Goal: Information Seeking & Learning: Learn about a topic

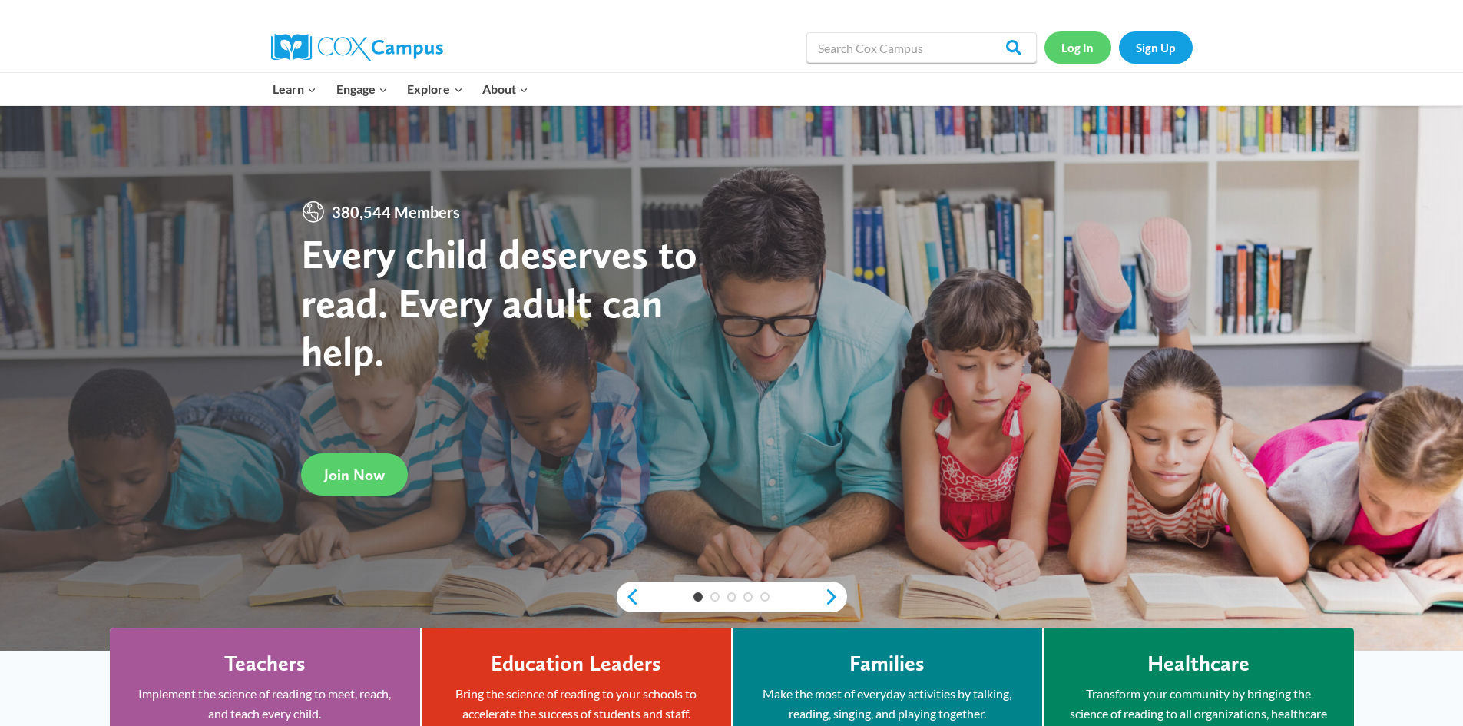
click at [701, 54] on link "Log In" at bounding box center [1077, 46] width 67 height 31
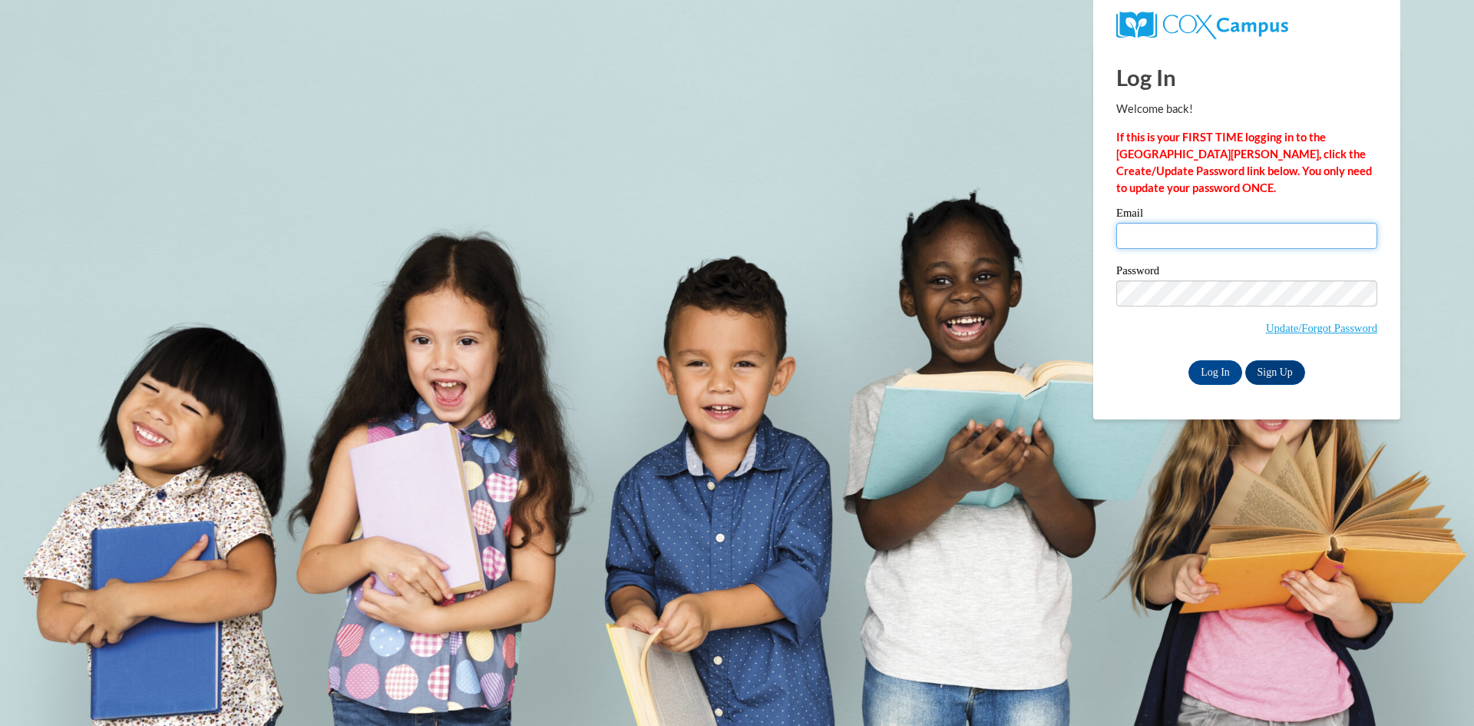
click at [1162, 233] on input "Email" at bounding box center [1247, 236] width 261 height 26
type input "sbzssj13@gmail.com"
click at [1205, 374] on input "Log In" at bounding box center [1216, 372] width 54 height 25
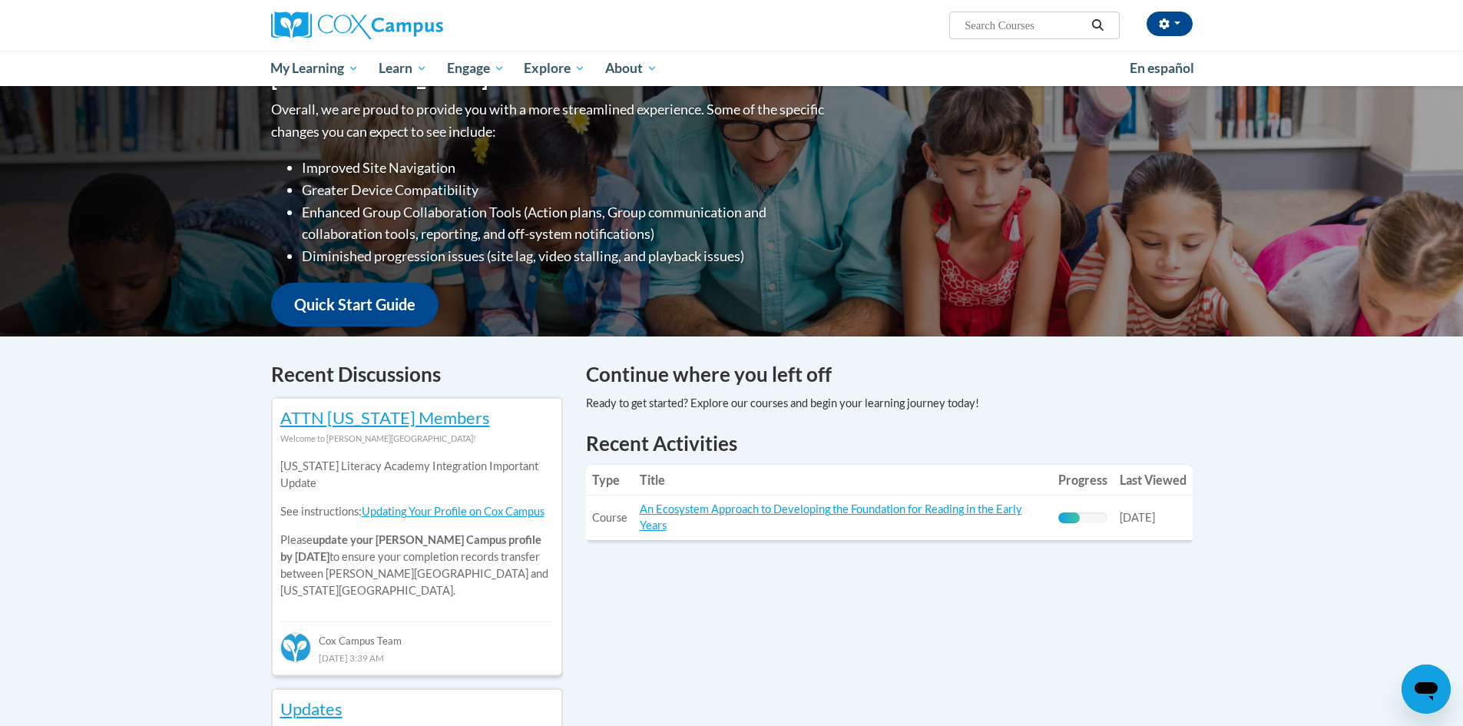
scroll to position [230, 0]
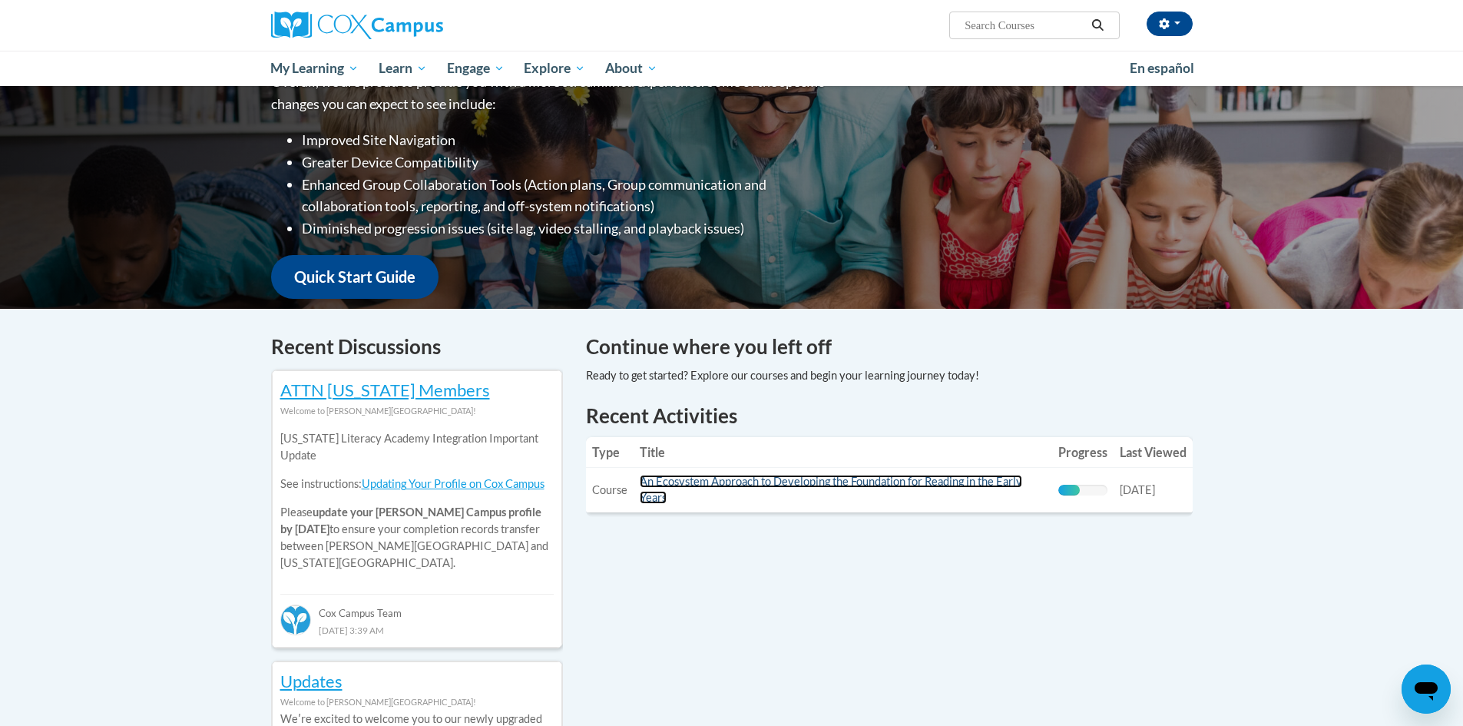
click at [847, 482] on link "An Ecosystem Approach to Developing the Foundation for Reading in the Early Yea…" at bounding box center [831, 489] width 382 height 29
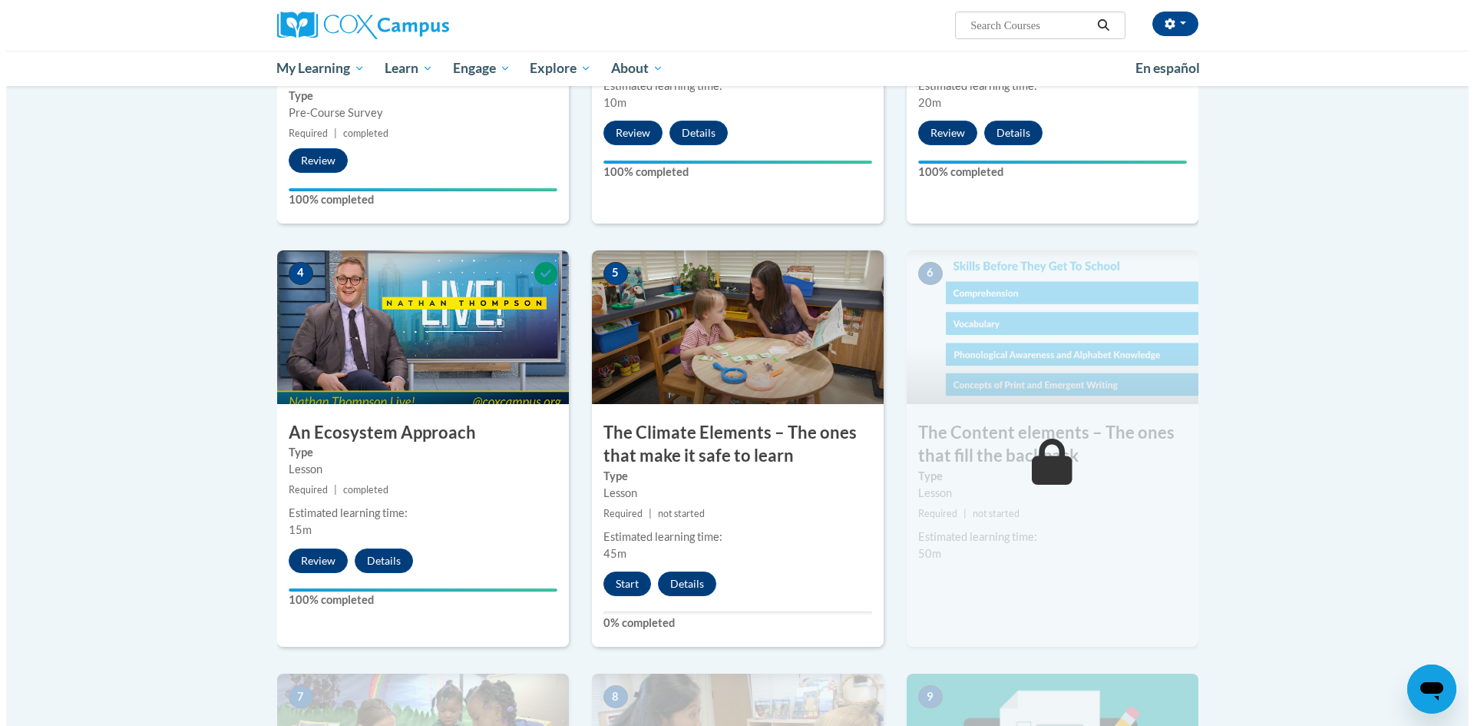
scroll to position [691, 0]
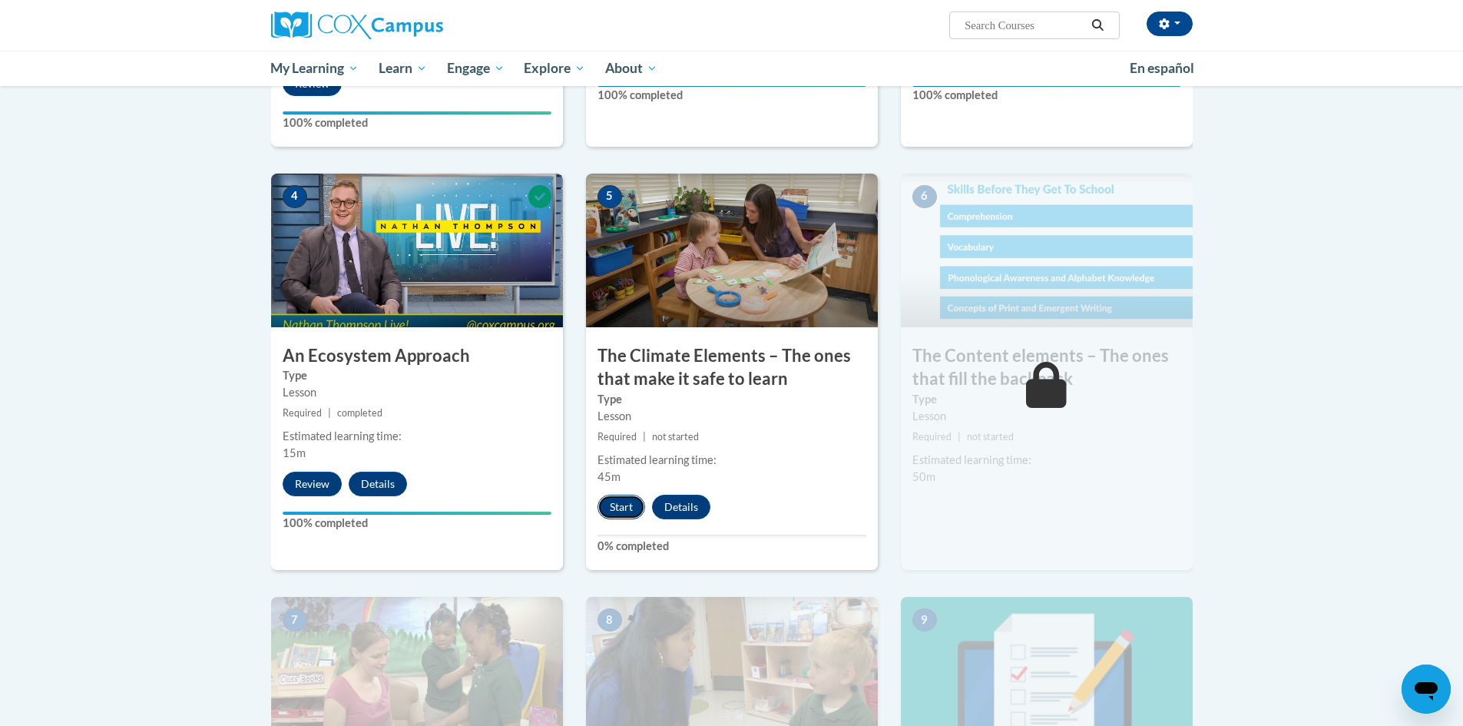
click at [607, 499] on button "Start" at bounding box center [621, 507] width 48 height 25
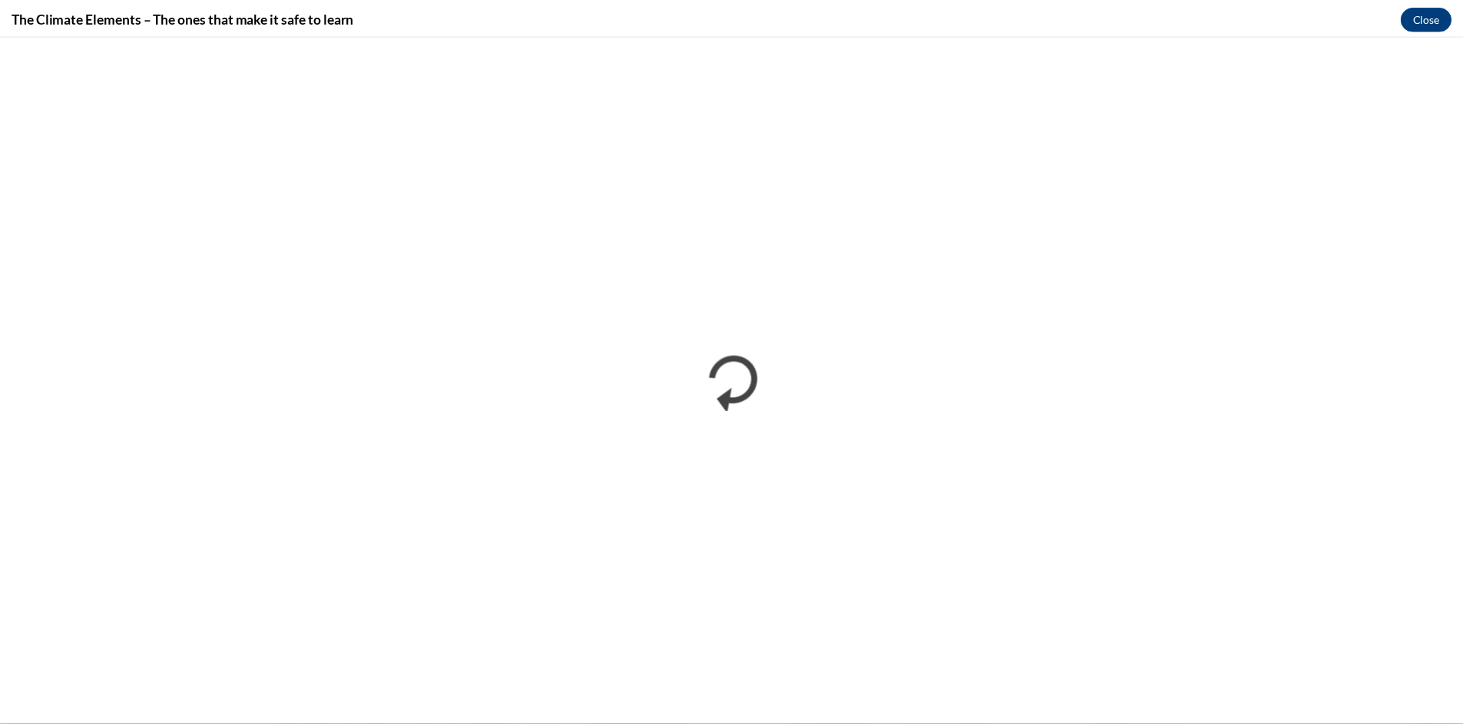
scroll to position [0, 0]
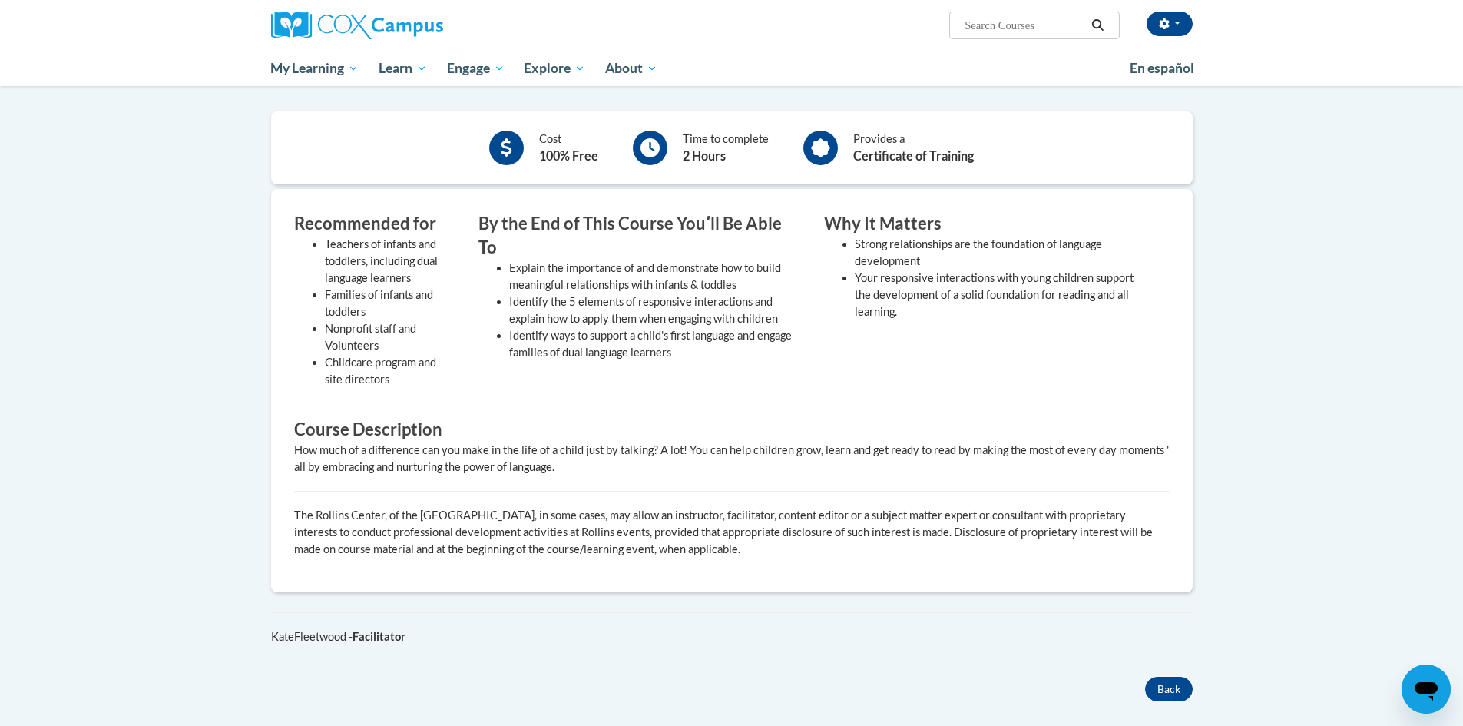
scroll to position [307, 0]
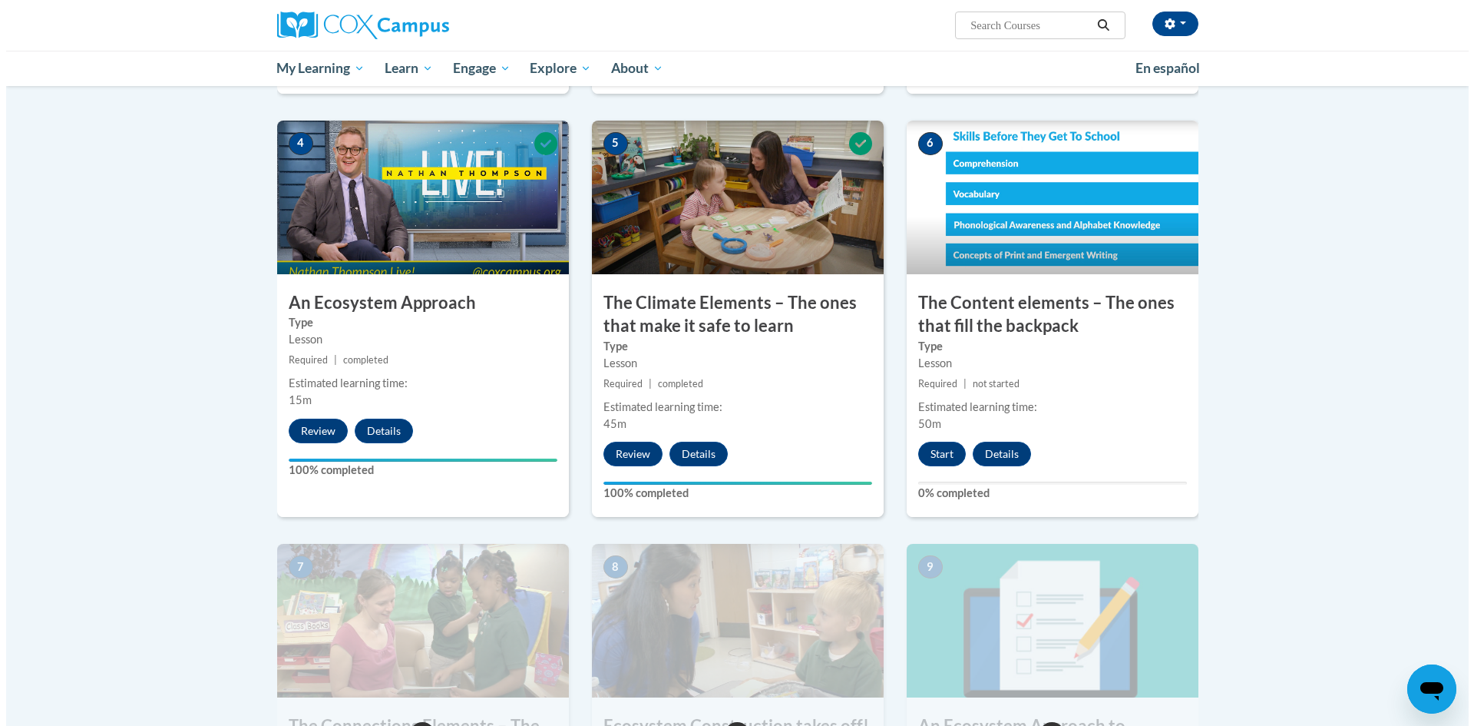
scroll to position [768, 0]
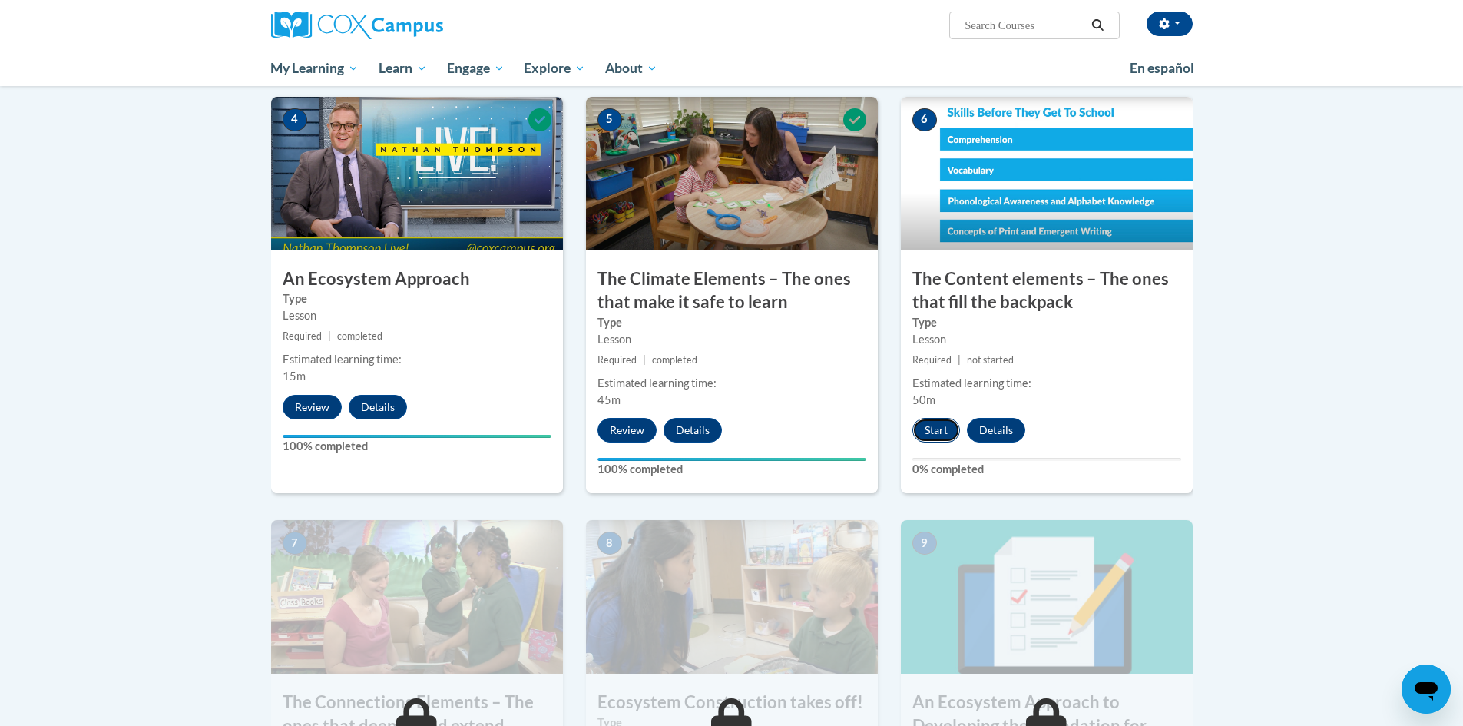
click at [943, 427] on button "Start" at bounding box center [936, 430] width 48 height 25
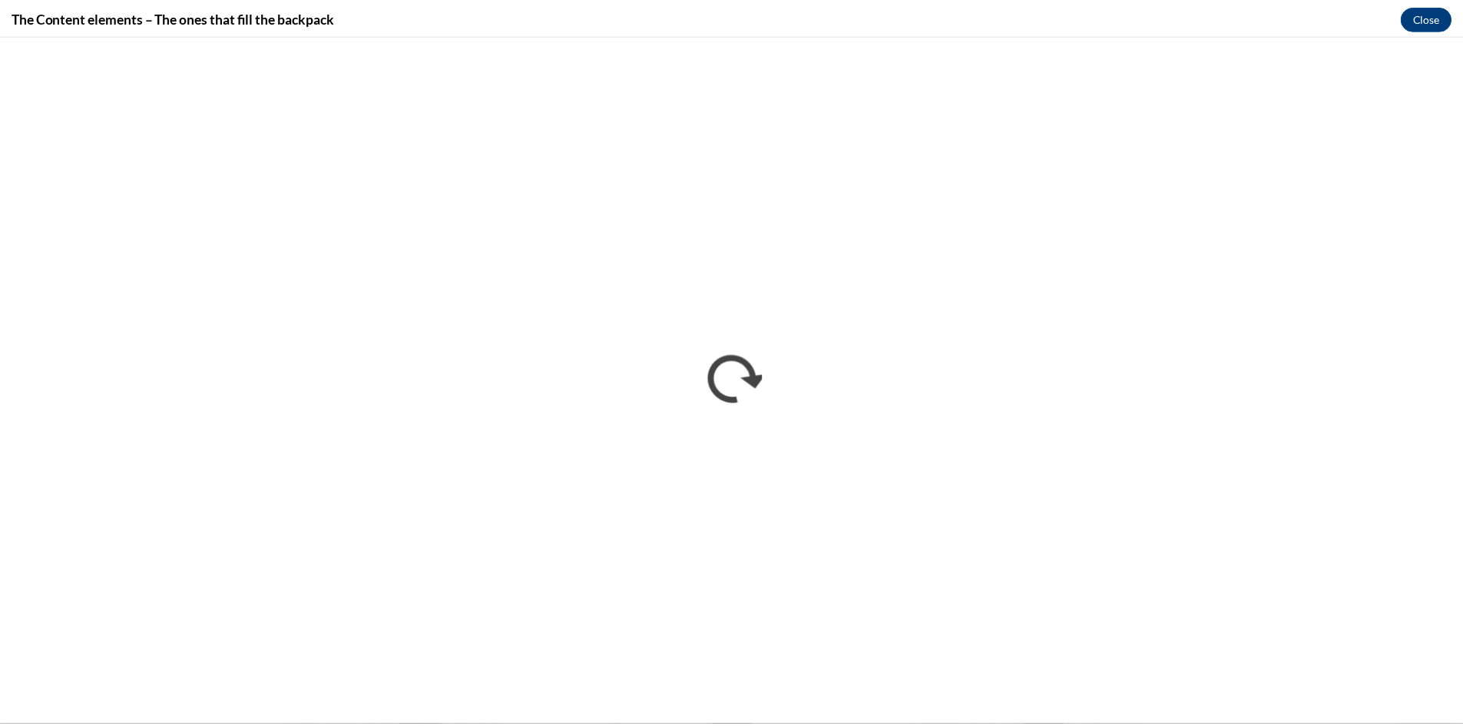
scroll to position [0, 0]
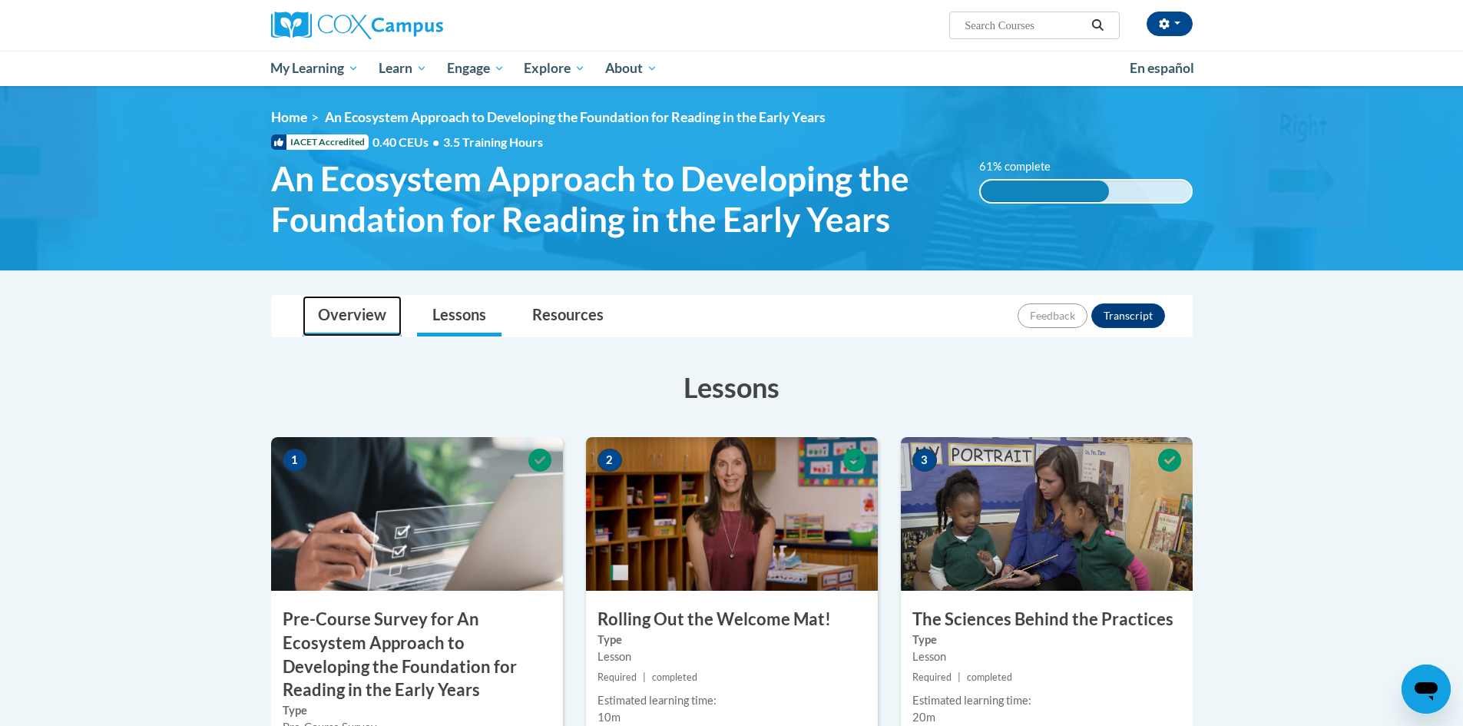
click at [343, 329] on link "Overview" at bounding box center [352, 316] width 99 height 41
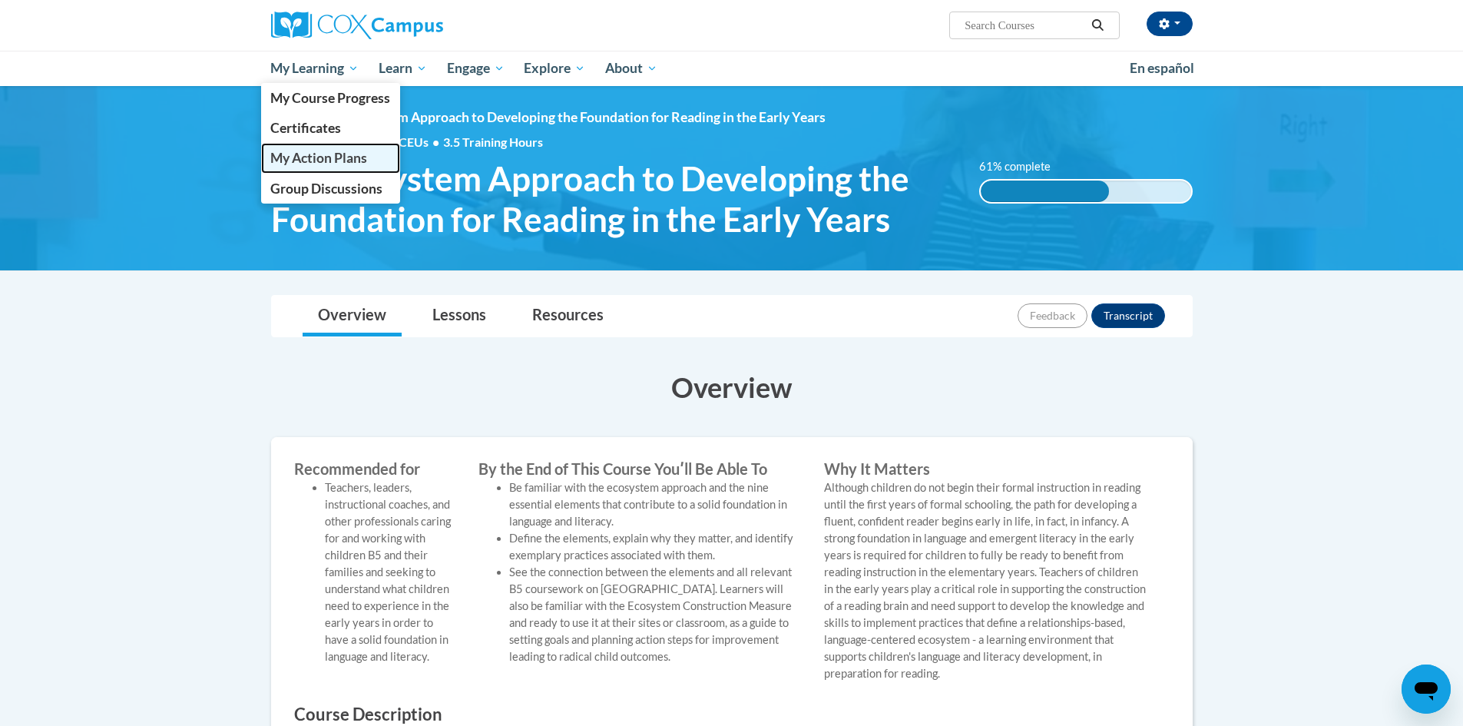
click at [313, 157] on span "My Action Plans" at bounding box center [318, 158] width 97 height 16
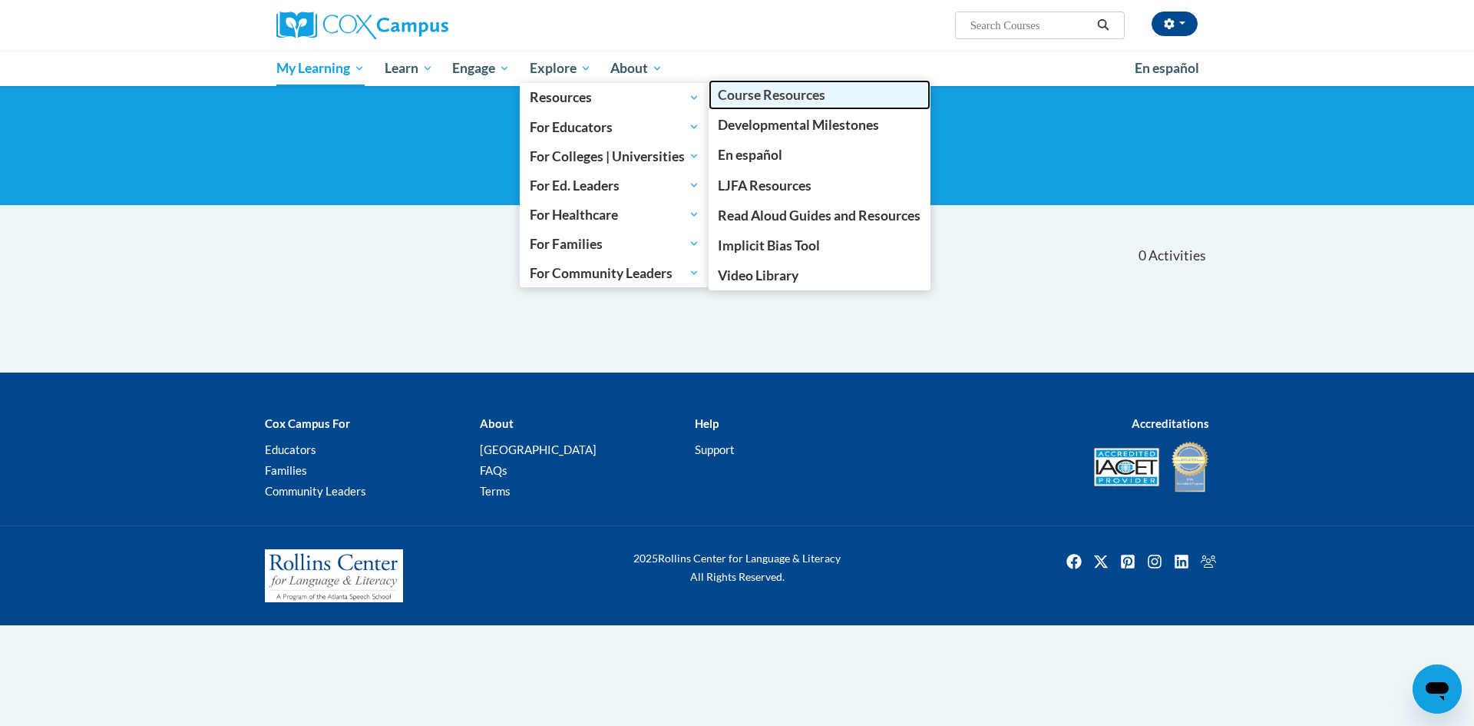
click at [750, 94] on span "Course Resources" at bounding box center [772, 95] width 108 height 16
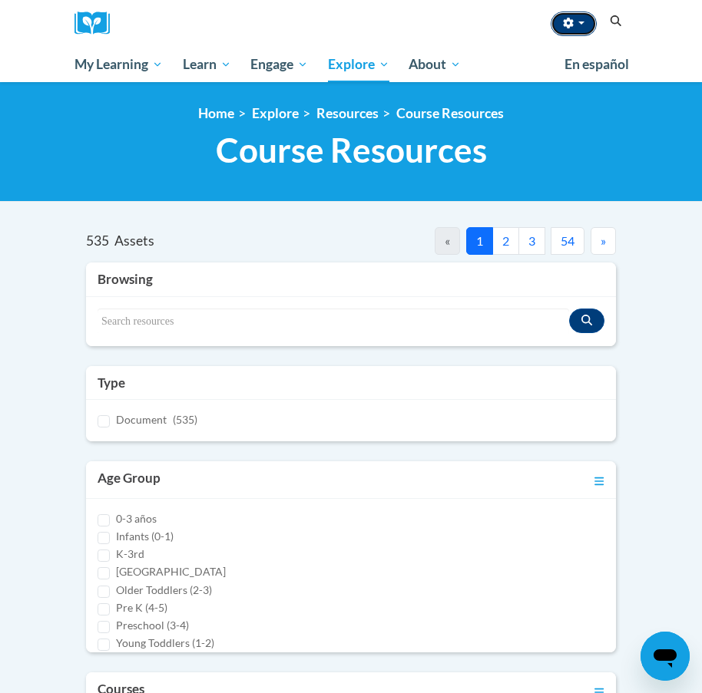
click at [582, 25] on button "button" at bounding box center [574, 24] width 46 height 25
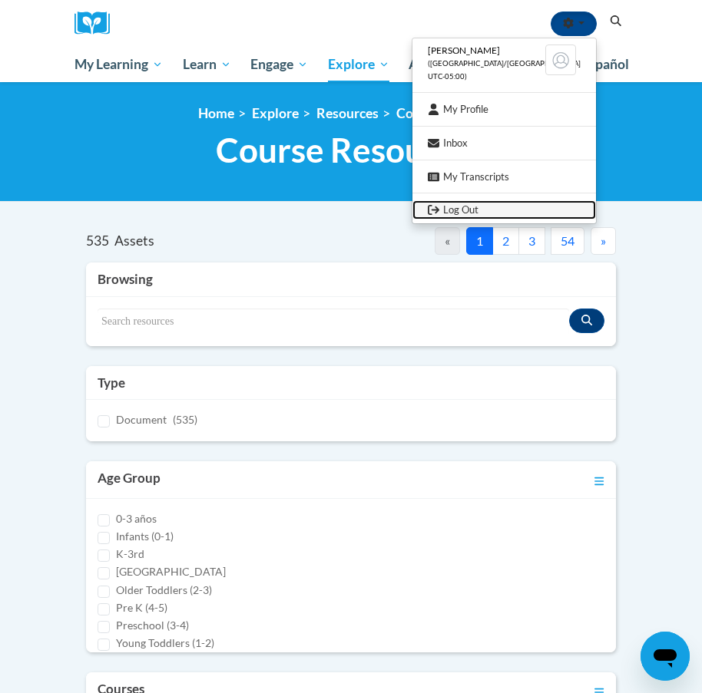
click at [490, 207] on link "Log Out" at bounding box center [504, 209] width 184 height 19
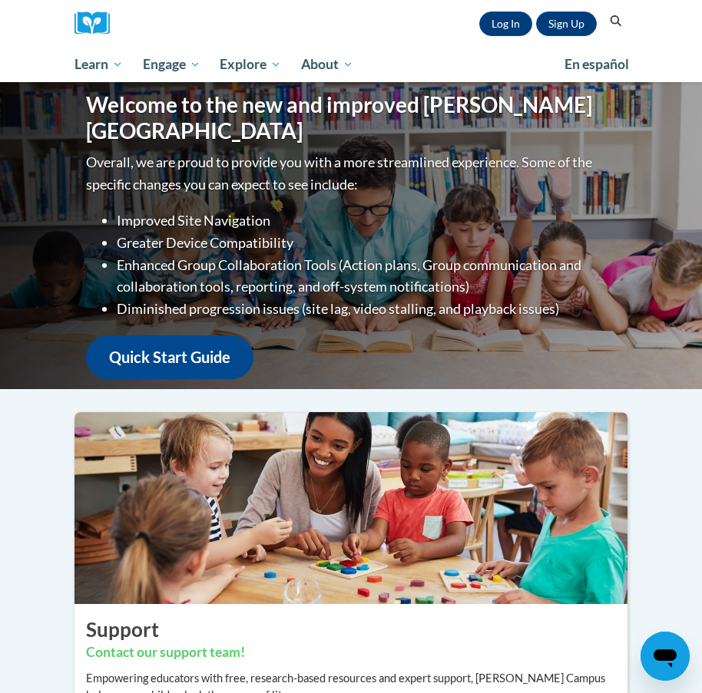
click at [349, 13] on div "Sign Up Log In Search Search..." at bounding box center [374, 23] width 507 height 47
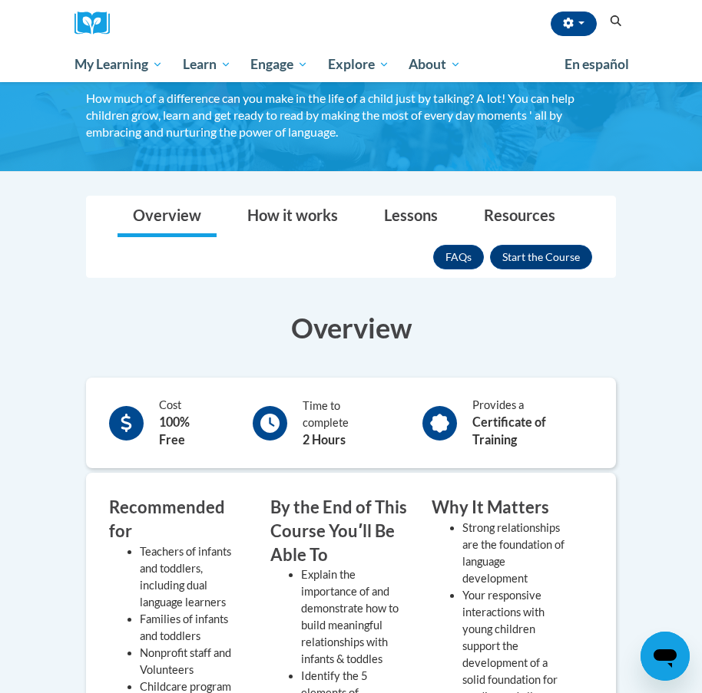
scroll to position [230, 0]
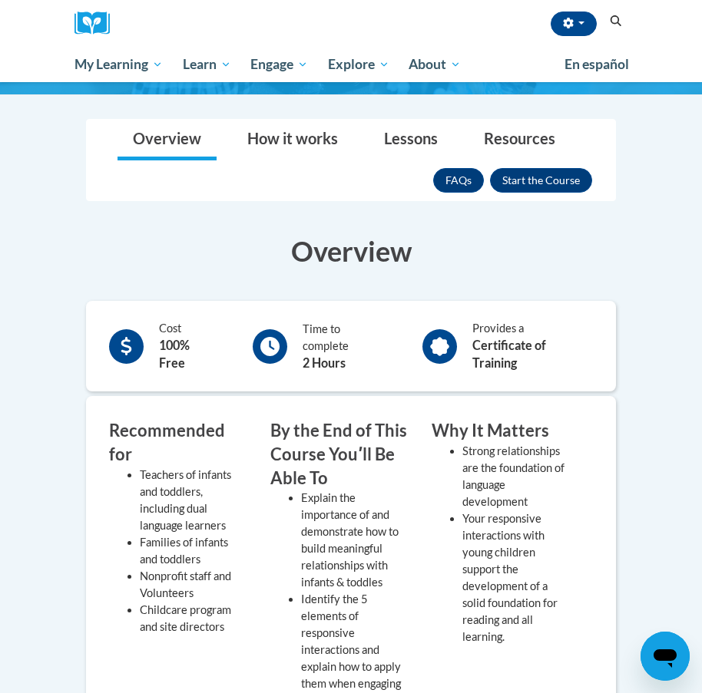
click at [583, 23] on span "button" at bounding box center [581, 23] width 6 height 3
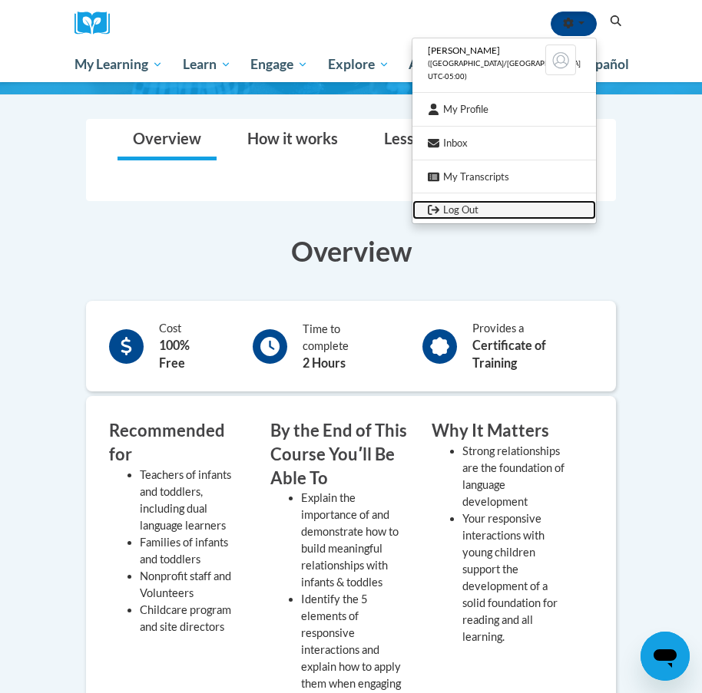
click at [518, 207] on link "Log Out" at bounding box center [504, 209] width 184 height 19
